Goal: Task Accomplishment & Management: Manage account settings

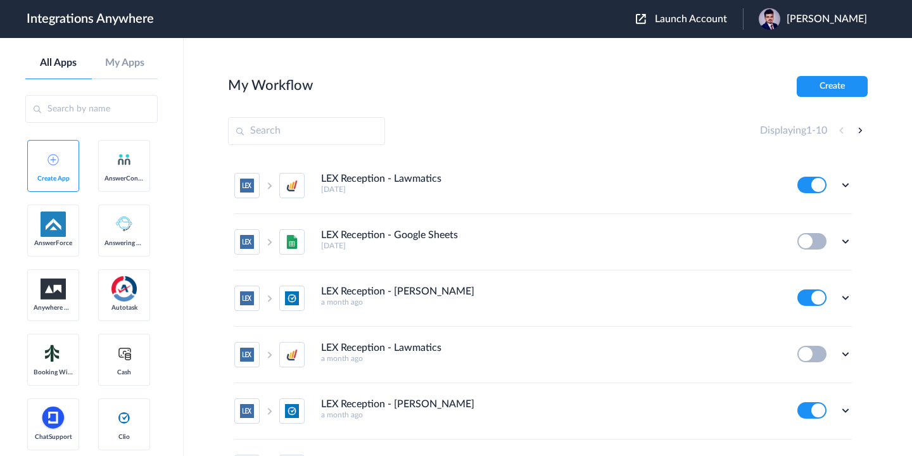
click at [675, 21] on span "Launch Account" at bounding box center [691, 19] width 72 height 10
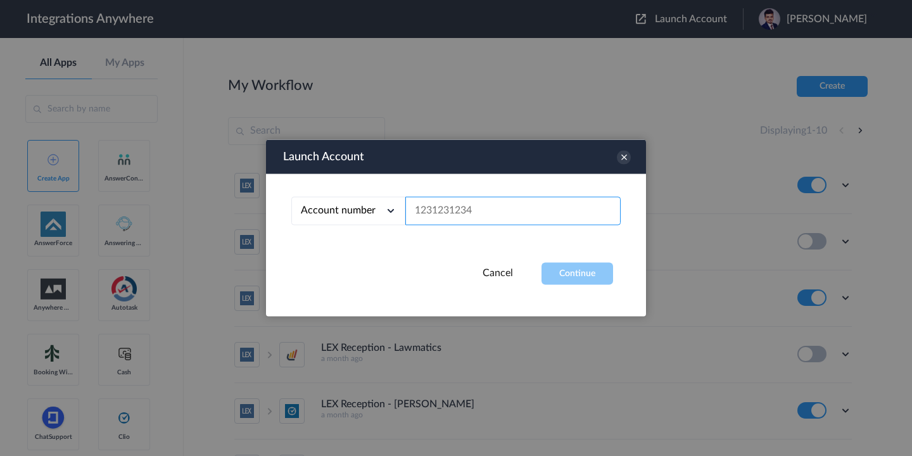
click at [469, 207] on input "text" at bounding box center [512, 211] width 215 height 28
paste input "9843191710"
type input "9843191710"
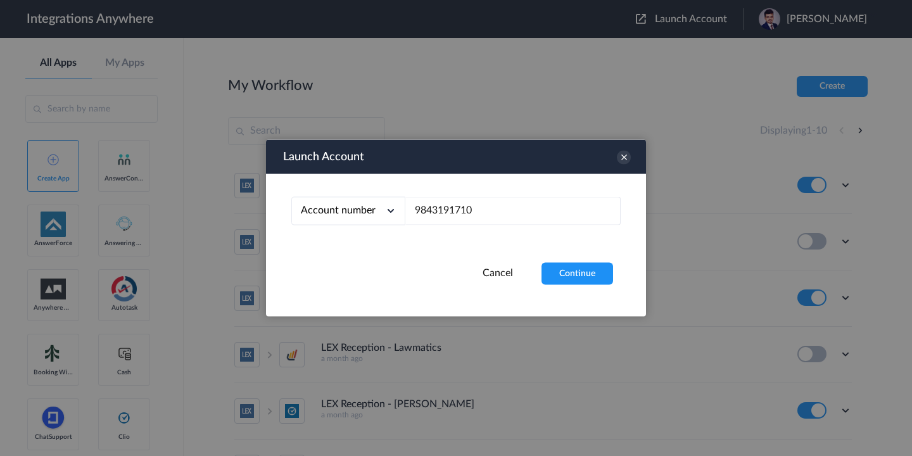
click at [569, 259] on div "Account number Account number Email address 9843191710" at bounding box center [456, 218] width 380 height 89
click at [571, 268] on button "Continue" at bounding box center [577, 274] width 72 height 22
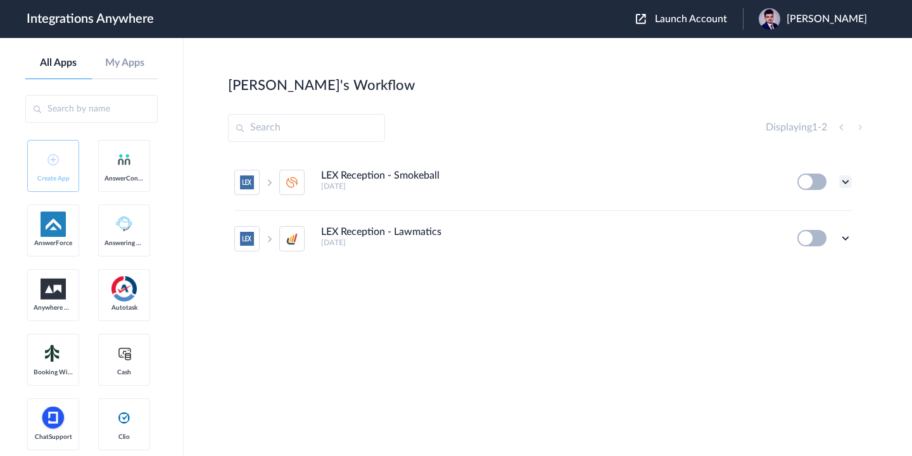
click at [849, 177] on icon at bounding box center [845, 181] width 13 height 13
click at [800, 255] on span "Delete" at bounding box center [805, 257] width 25 height 9
click at [772, 264] on li "Are you sure?" at bounding box center [810, 263] width 82 height 34
click at [840, 180] on icon at bounding box center [845, 181] width 13 height 13
click at [804, 260] on span "Delete" at bounding box center [805, 257] width 25 height 9
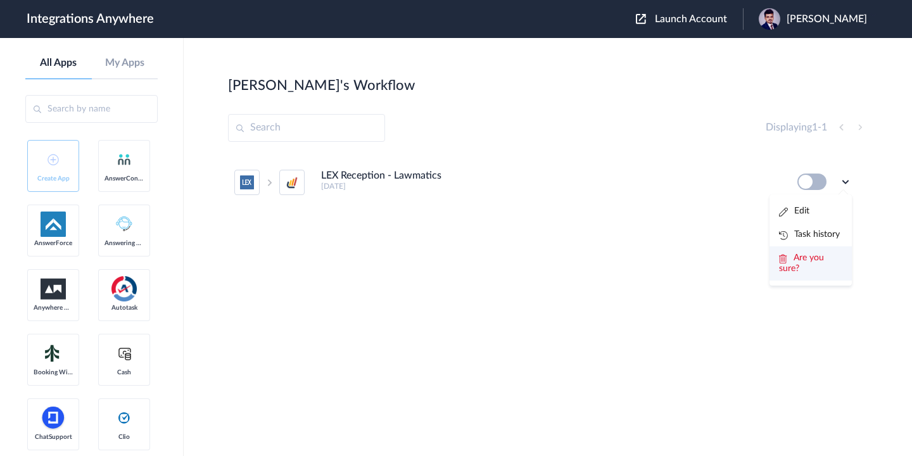
click at [797, 263] on span "Are you sure?" at bounding box center [801, 263] width 45 height 20
